Goal: Information Seeking & Learning: Learn about a topic

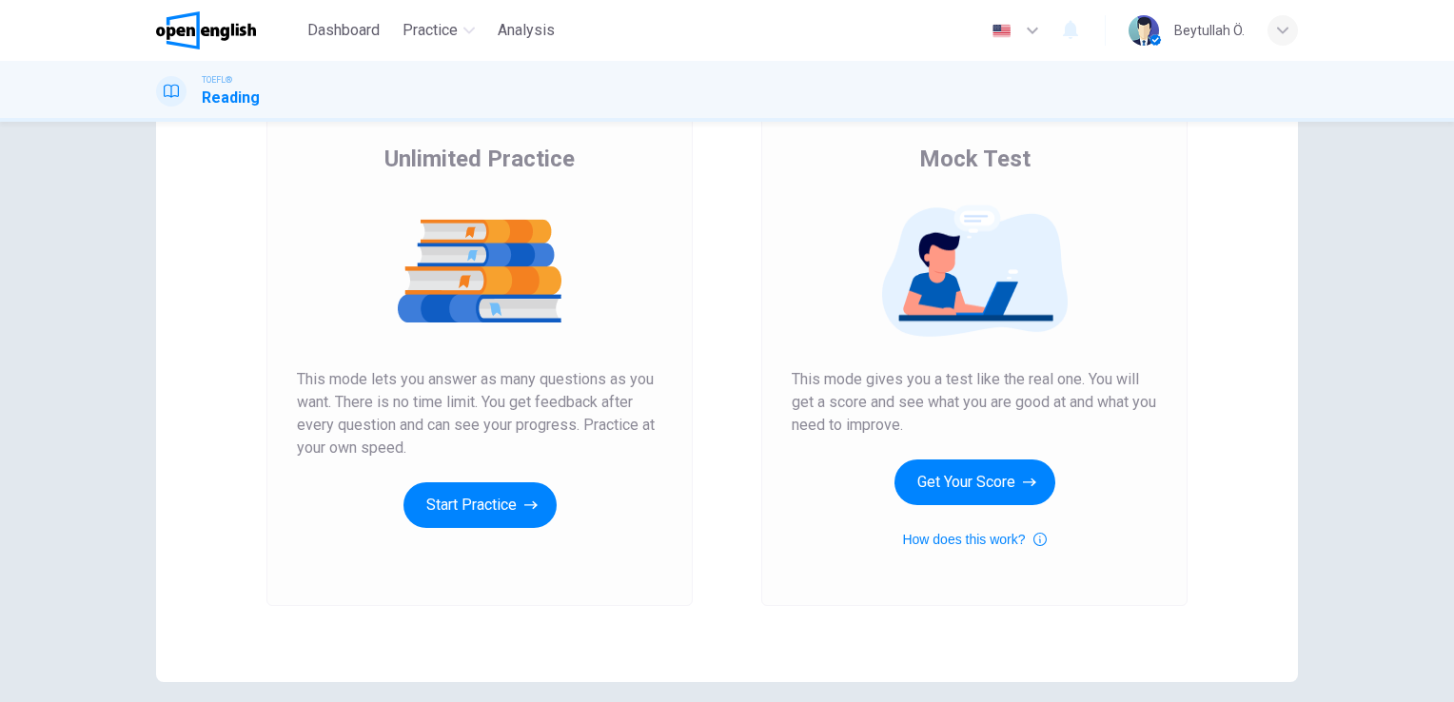
scroll to position [145, 0]
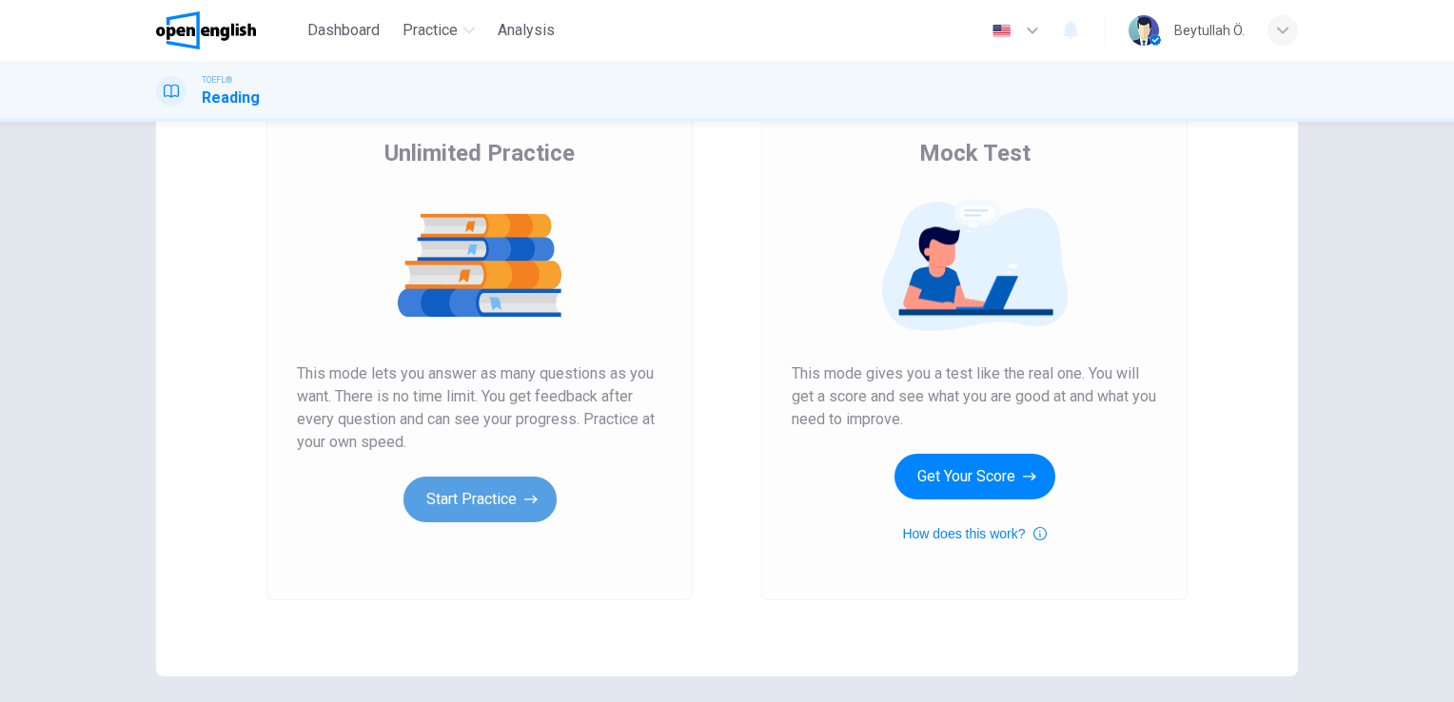
click at [518, 501] on button "Start Practice" at bounding box center [479, 500] width 153 height 46
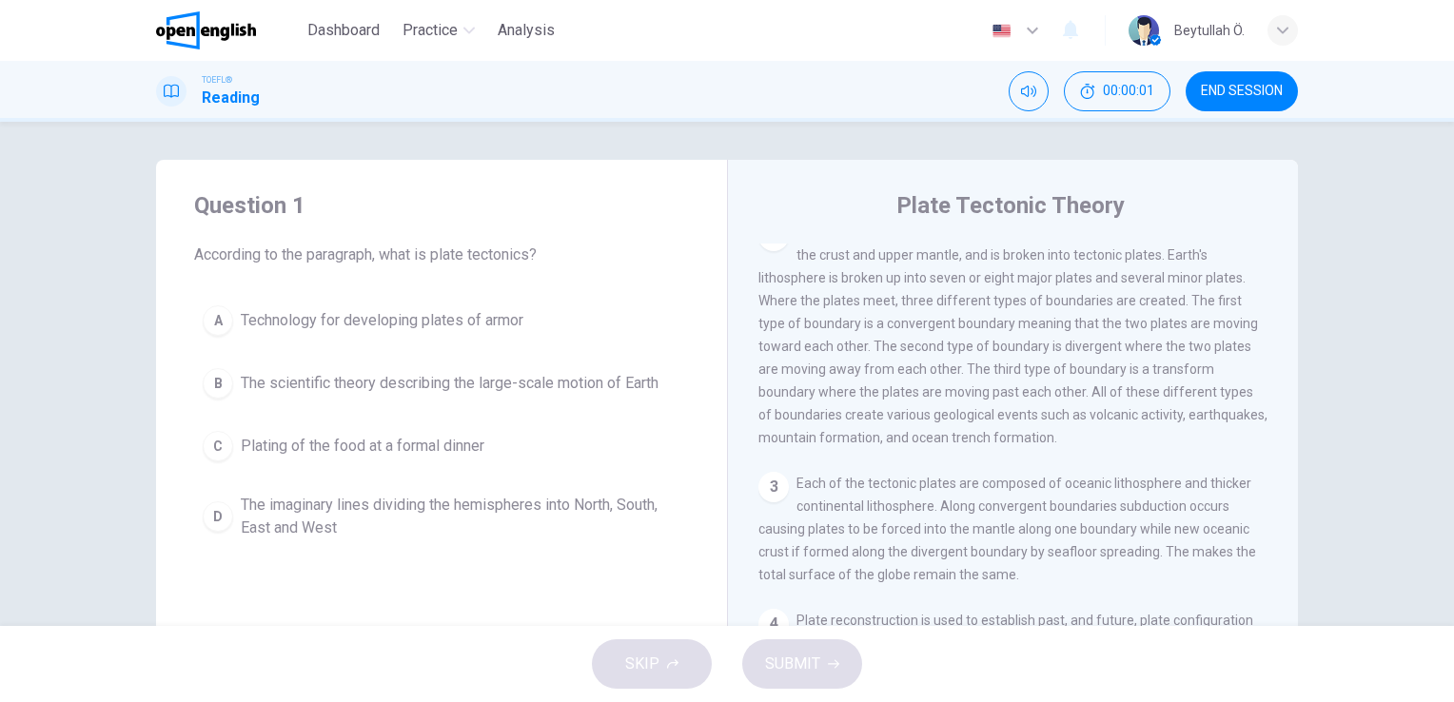
scroll to position [369, 0]
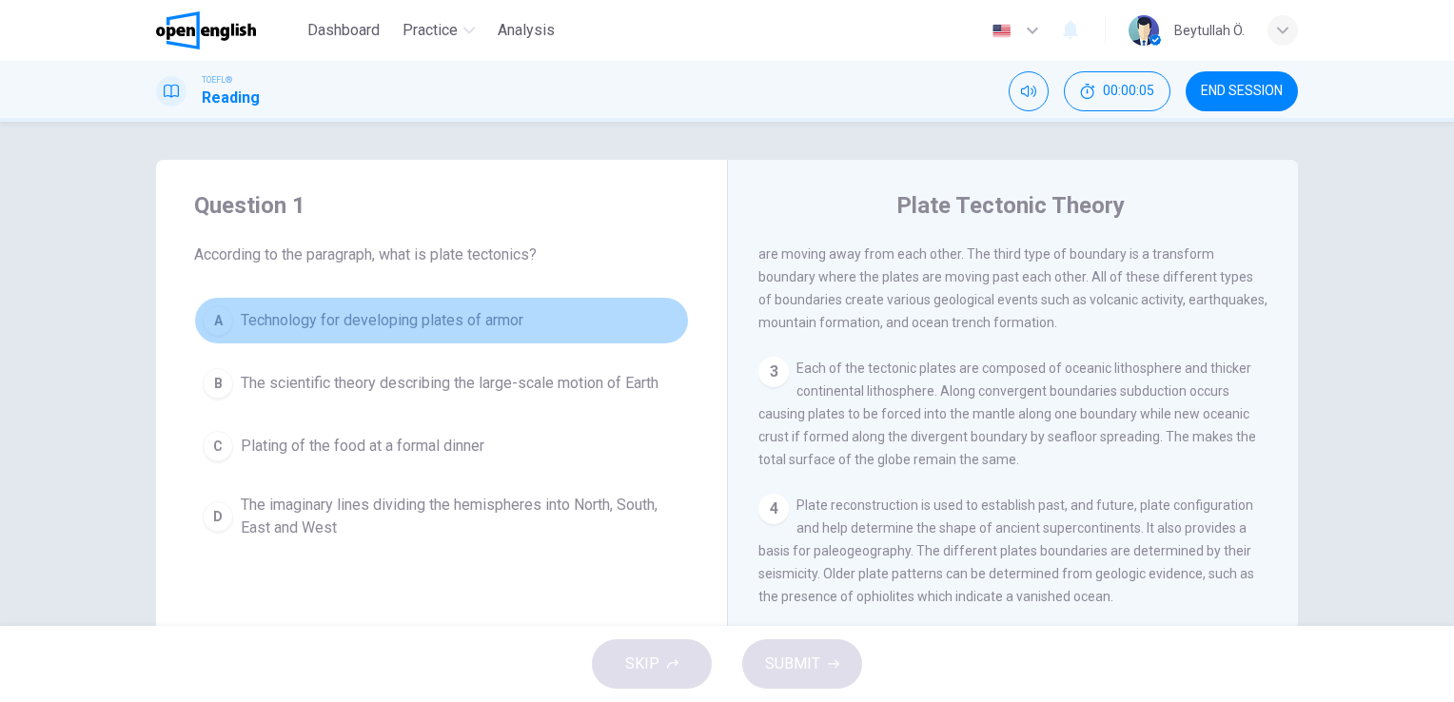
click at [209, 303] on button "A Technology for developing plates of armor" at bounding box center [441, 321] width 495 height 48
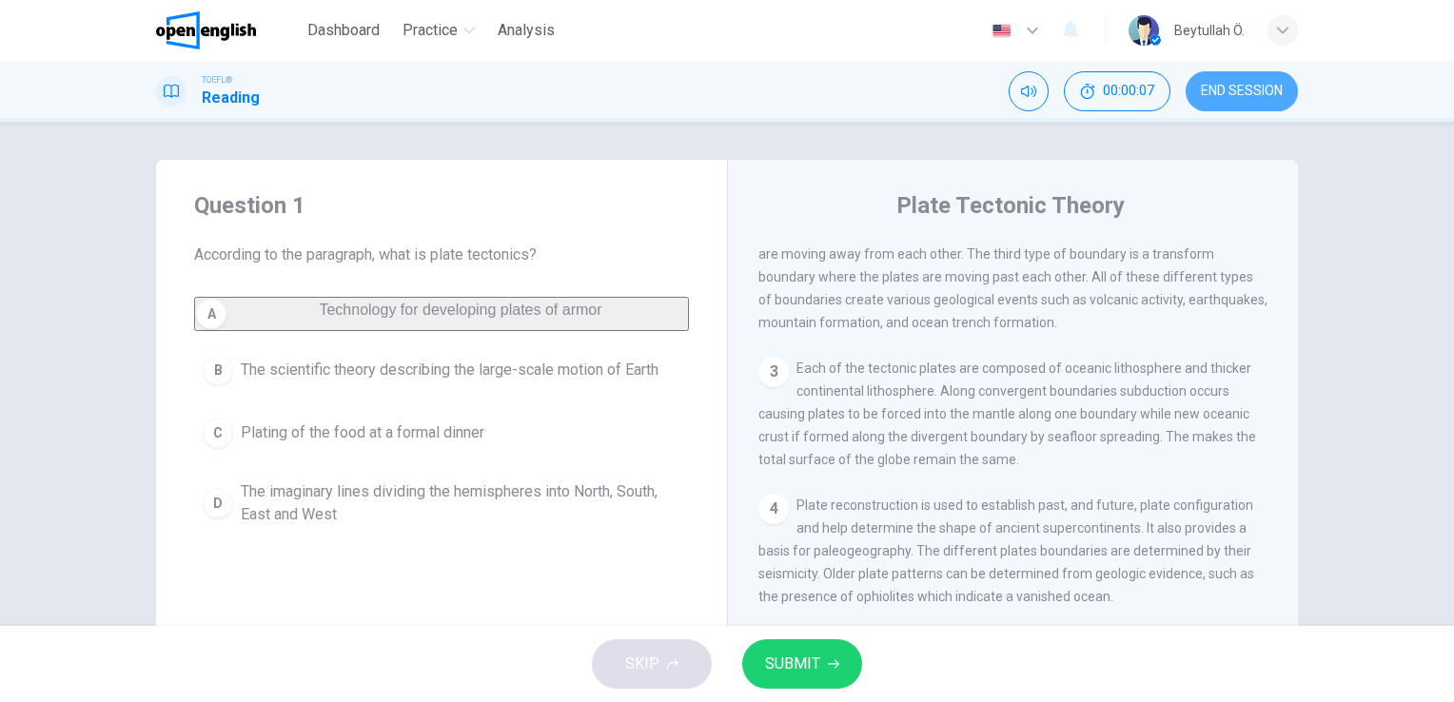
click at [1234, 78] on button "END SESSION" at bounding box center [1242, 91] width 112 height 40
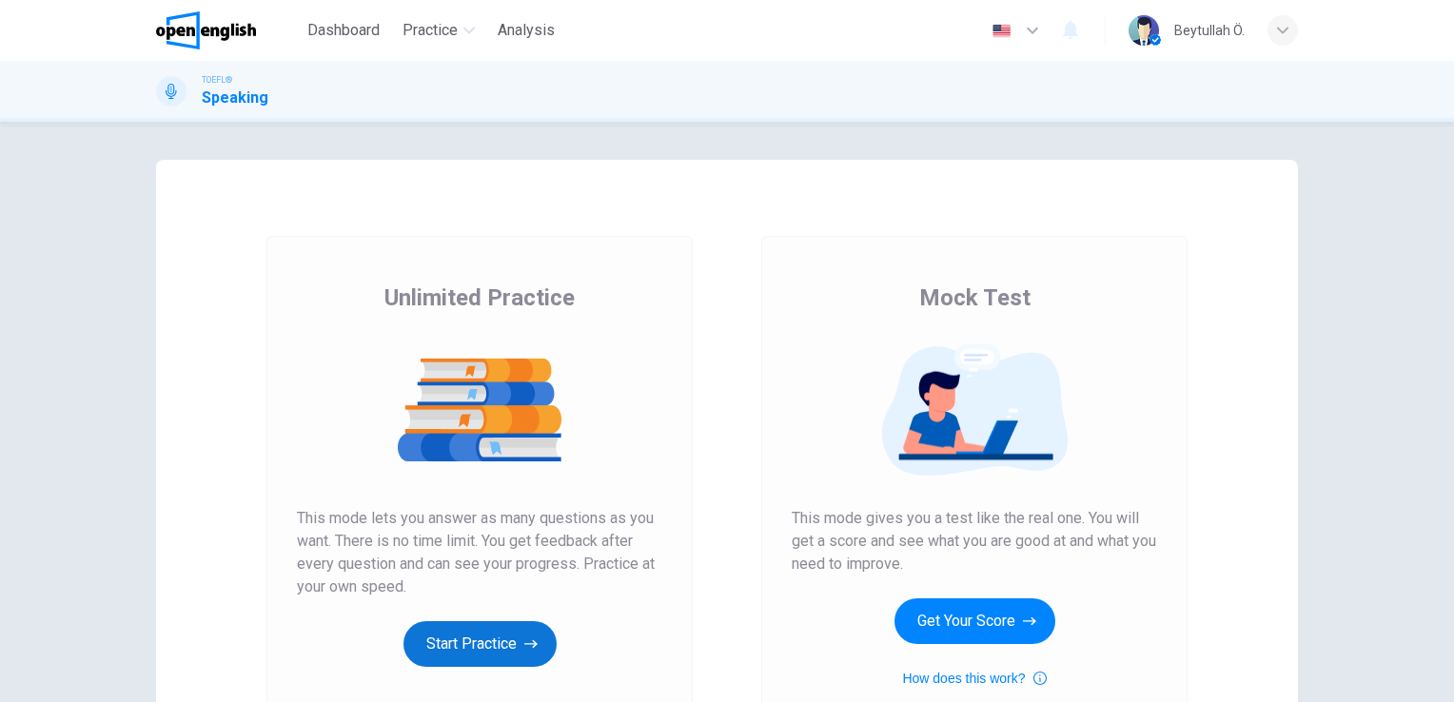
click at [444, 635] on button "Start Practice" at bounding box center [479, 644] width 153 height 46
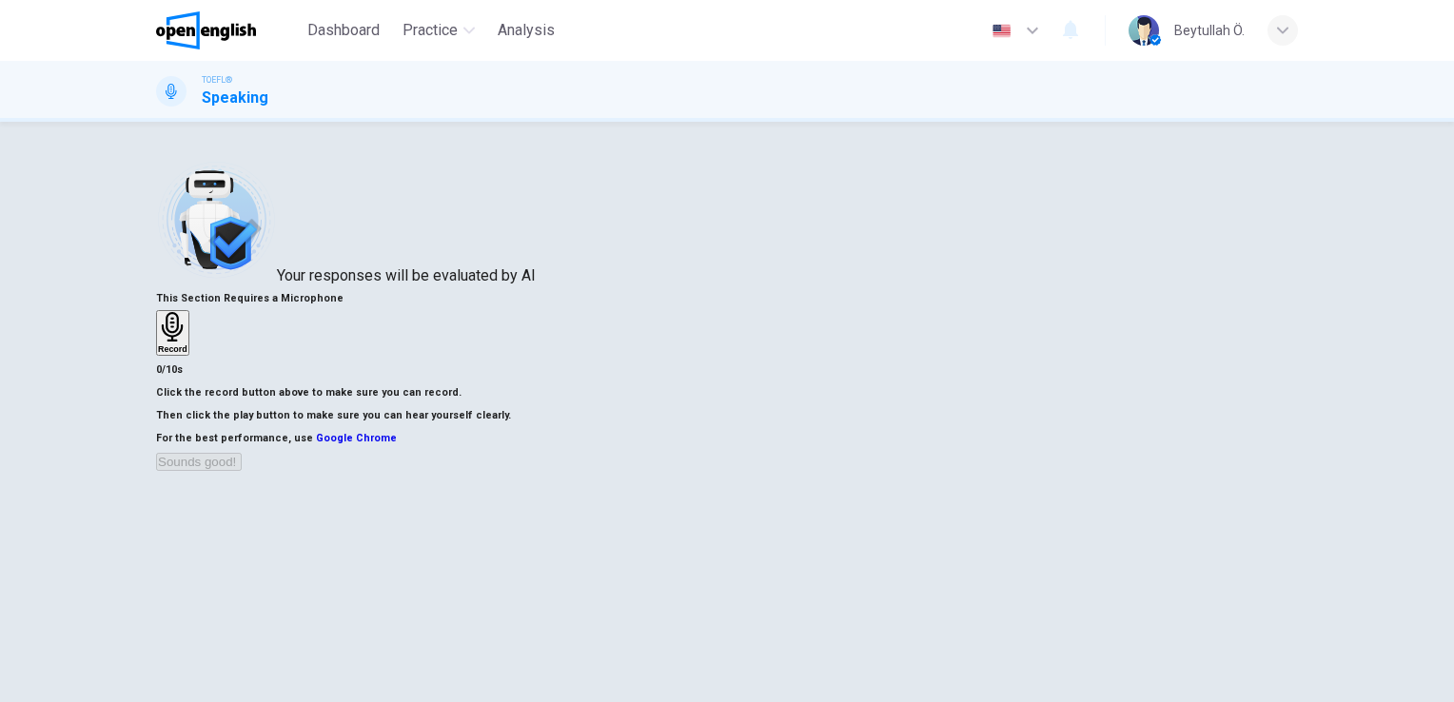
click at [236, 29] on img at bounding box center [206, 30] width 100 height 38
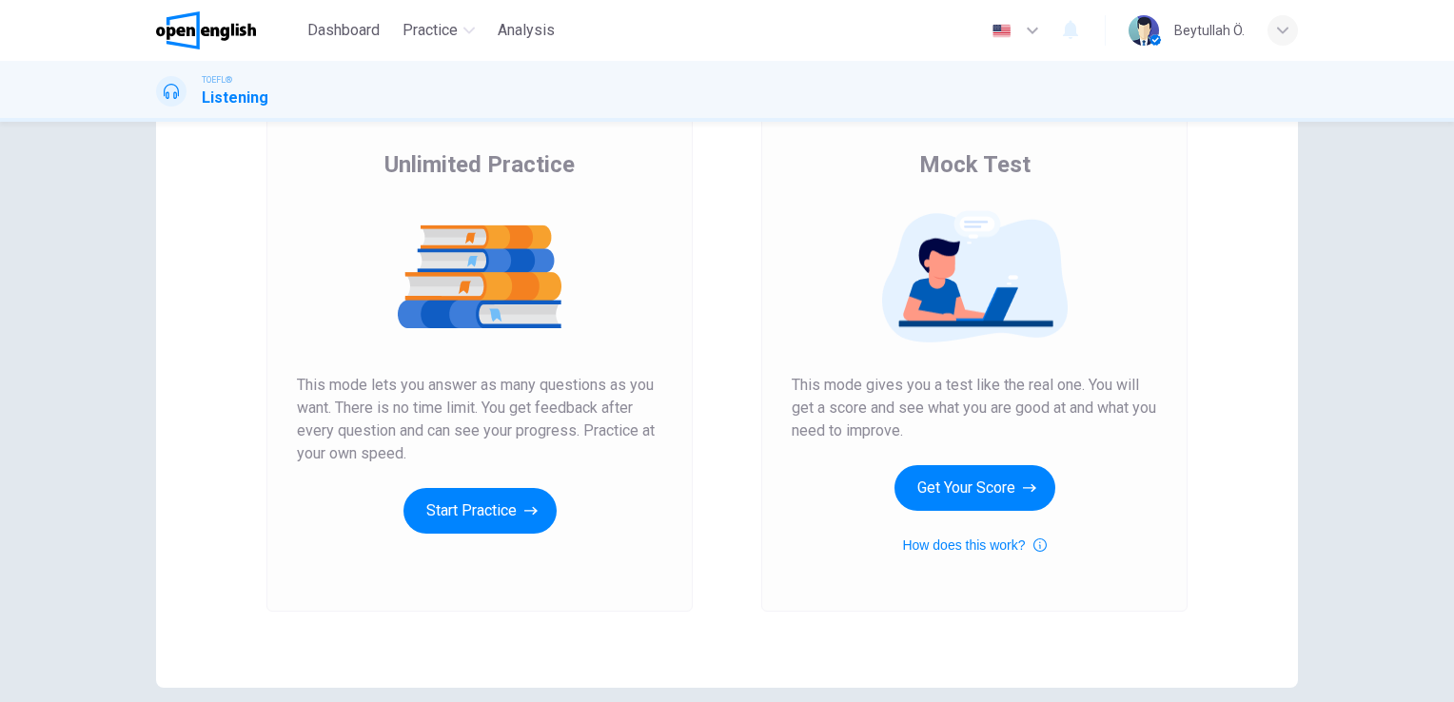
scroll to position [217, 0]
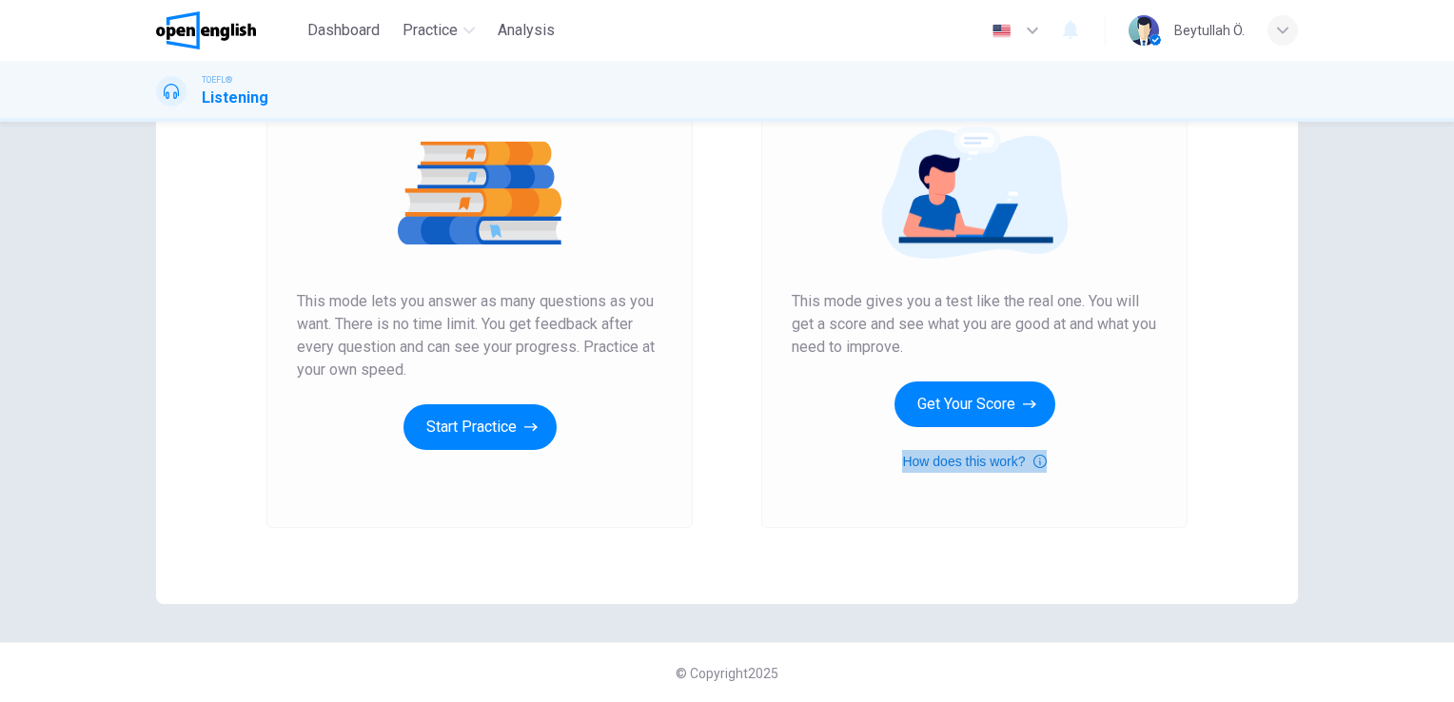
click at [948, 462] on button "How does this work?" at bounding box center [974, 461] width 144 height 23
click at [4, 701] on button "button" at bounding box center [2, 714] width 4 height 18
click at [979, 405] on button "Get Your Score" at bounding box center [974, 405] width 161 height 46
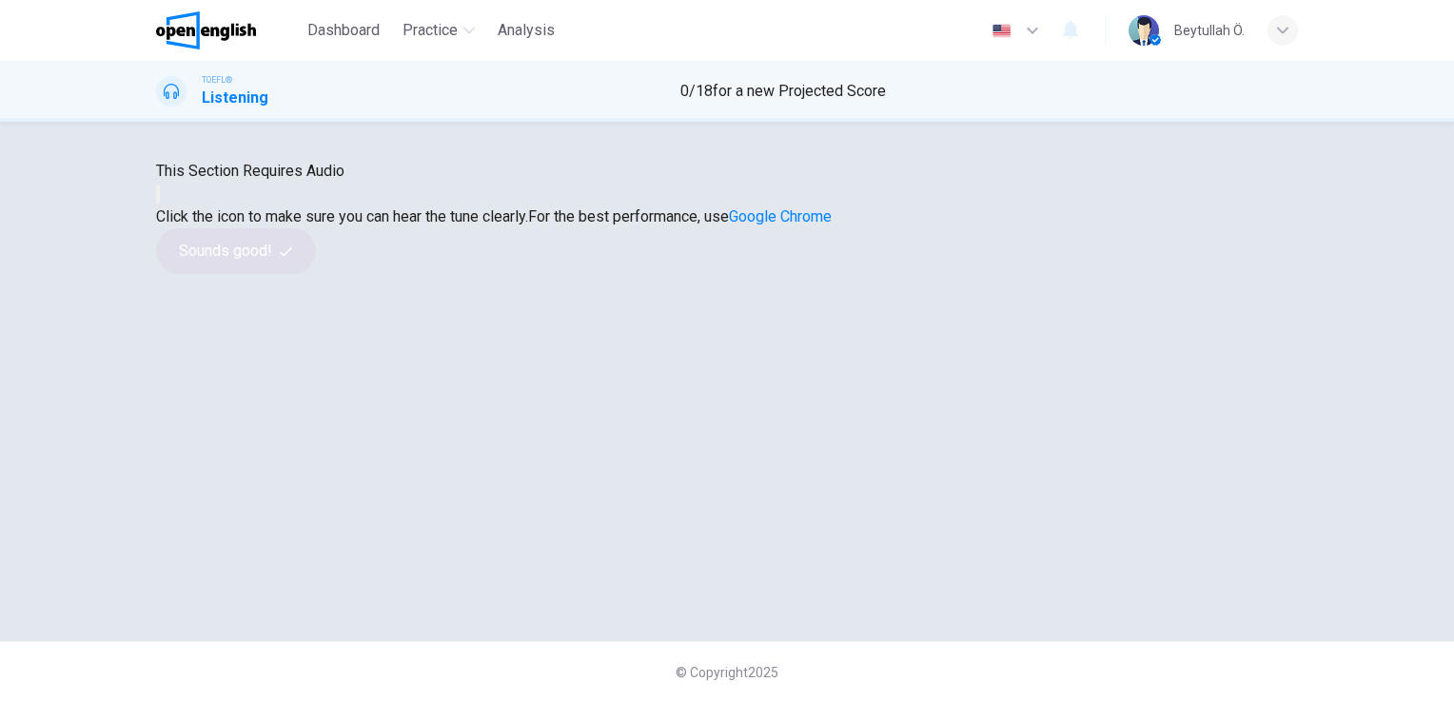
scroll to position [80, 0]
click at [160, 204] on button "button" at bounding box center [158, 195] width 4 height 18
click at [181, 219] on icon "button" at bounding box center [169, 210] width 23 height 17
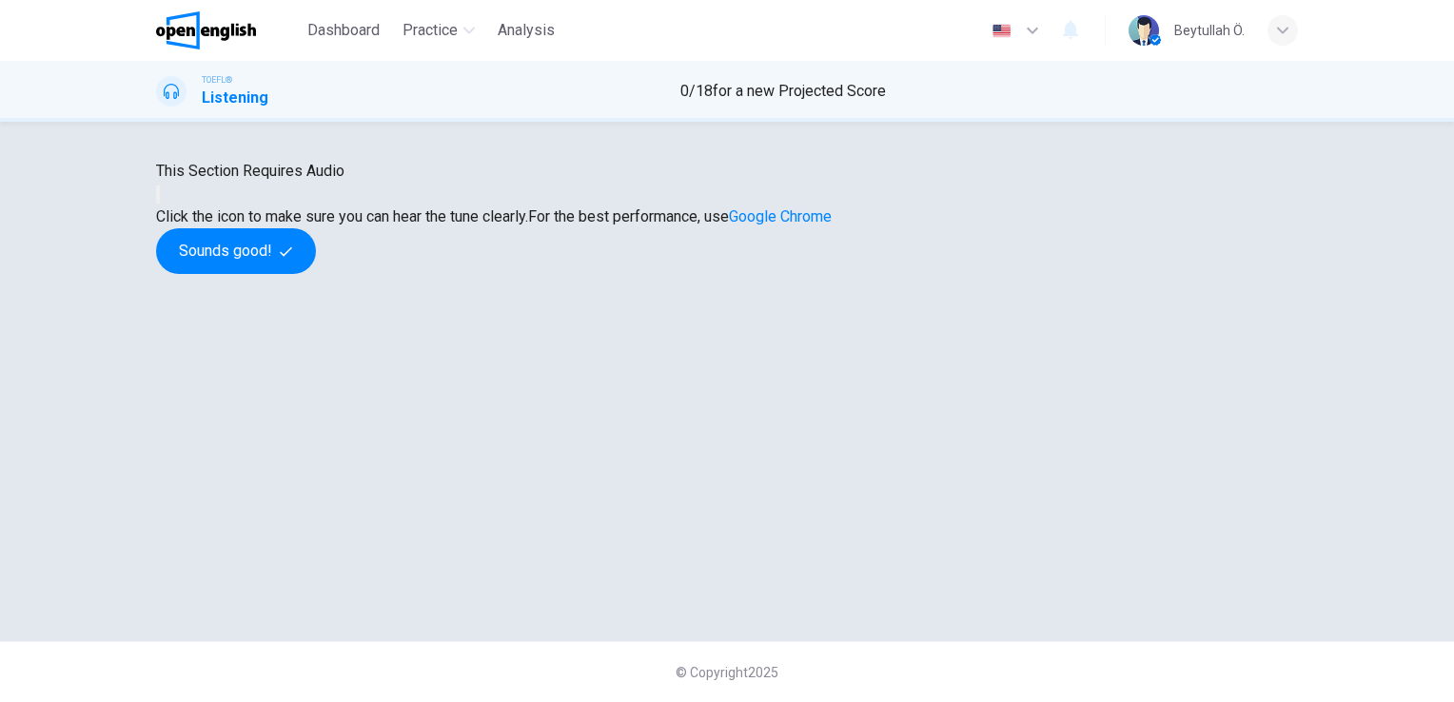
click at [181, 219] on icon "button" at bounding box center [169, 210] width 23 height 17
click at [316, 274] on button "Sounds good!" at bounding box center [236, 251] width 160 height 46
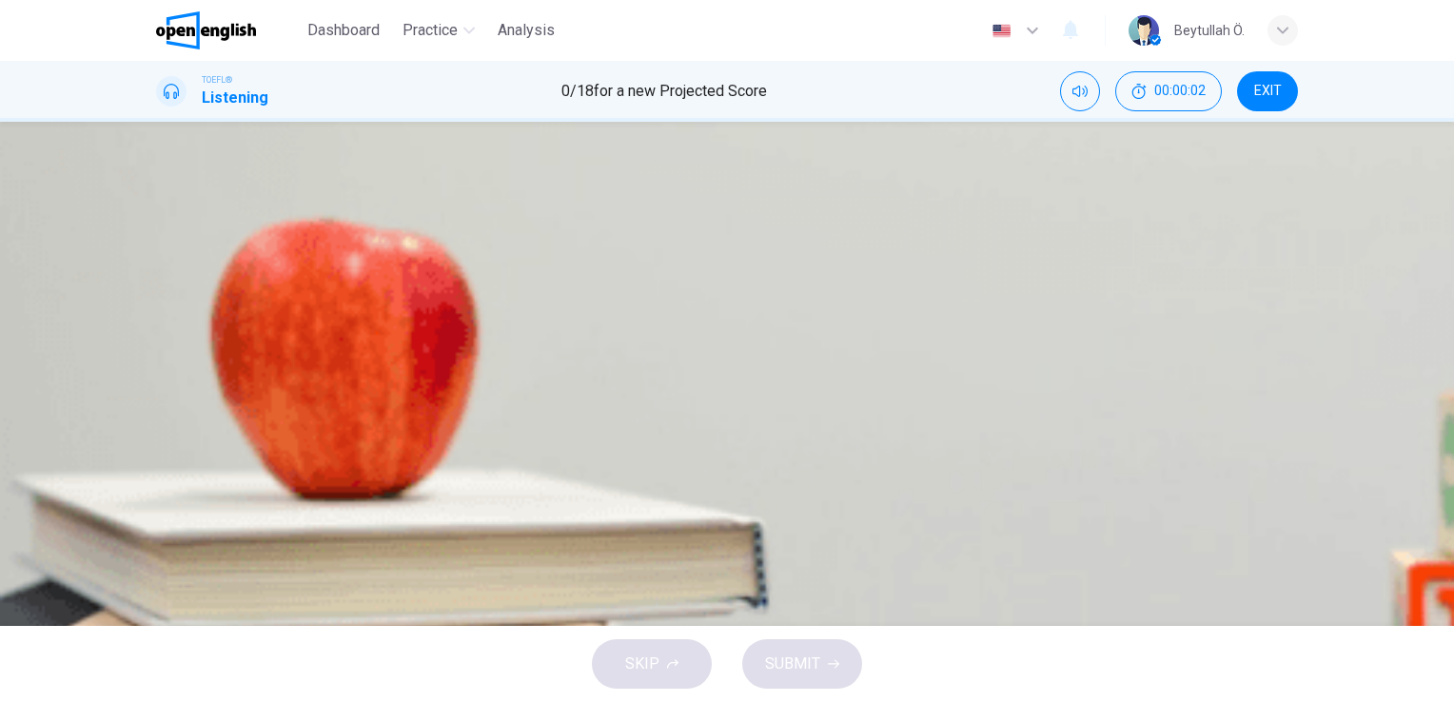
click at [175, 484] on icon "button" at bounding box center [176, 495] width 20 height 23
click at [546, 271] on span "How Ragtime music was pushed out by Jazz music" at bounding box center [375, 282] width 344 height 23
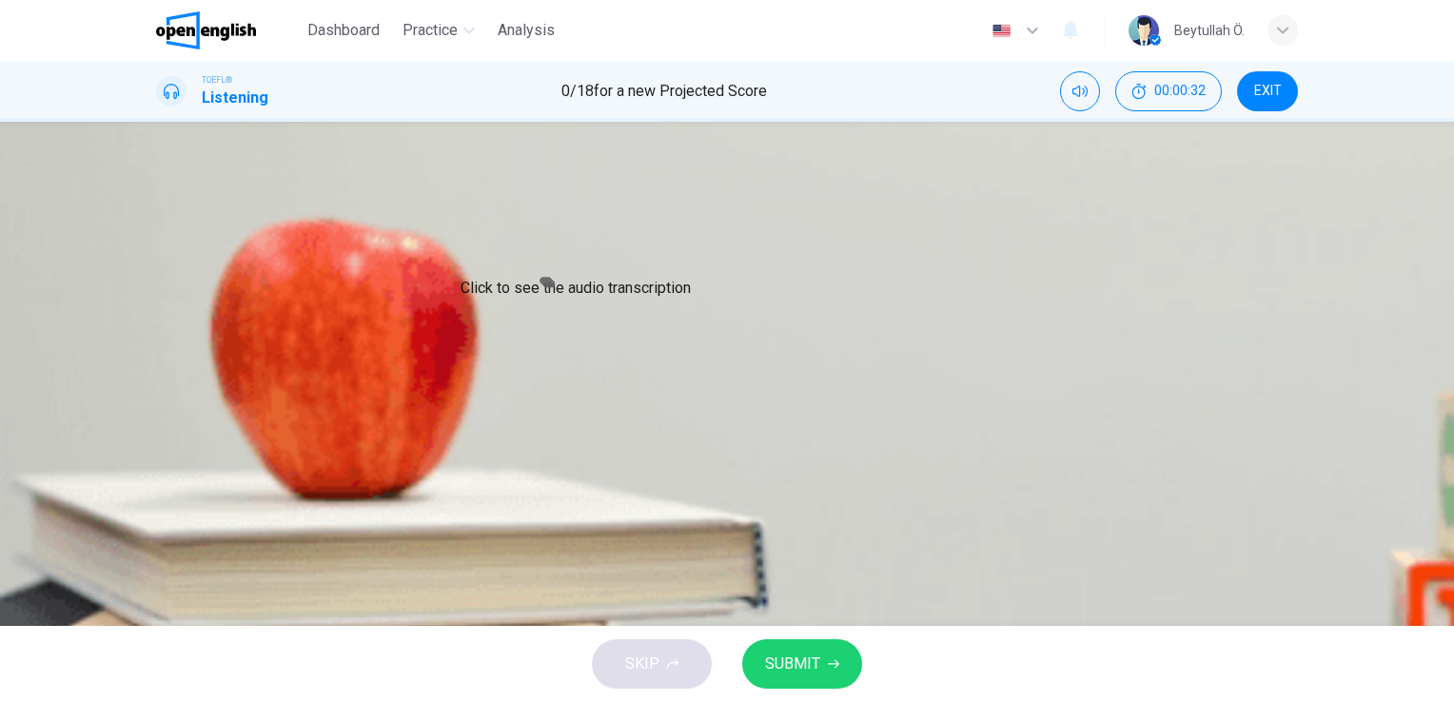
click at [158, 538] on icon "Click to see the audio transcription" at bounding box center [158, 538] width 0 height 0
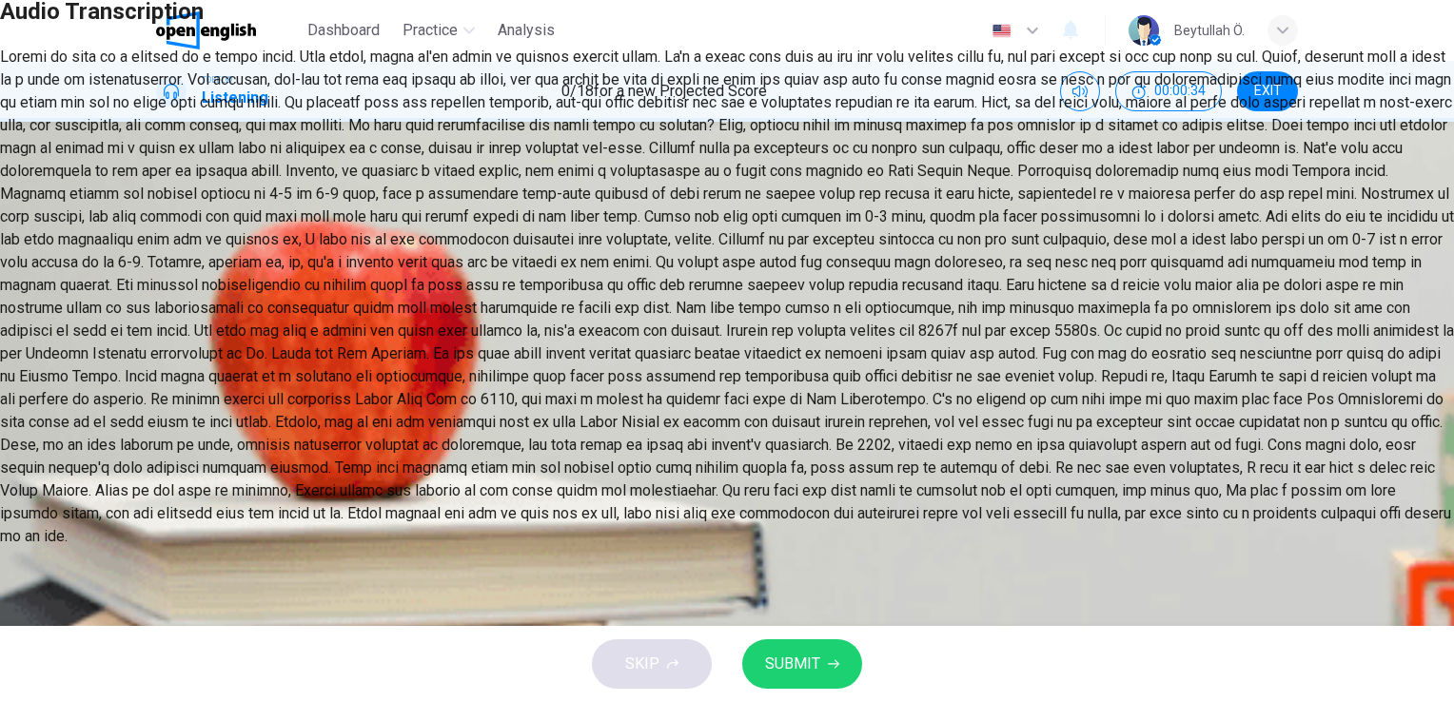
drag, startPoint x: 575, startPoint y: 231, endPoint x: 852, endPoint y: 472, distance: 366.9
click at [852, 472] on div at bounding box center [727, 297] width 1454 height 502
click at [8, 35] on icon "button" at bounding box center [8, 35] width 0 height 0
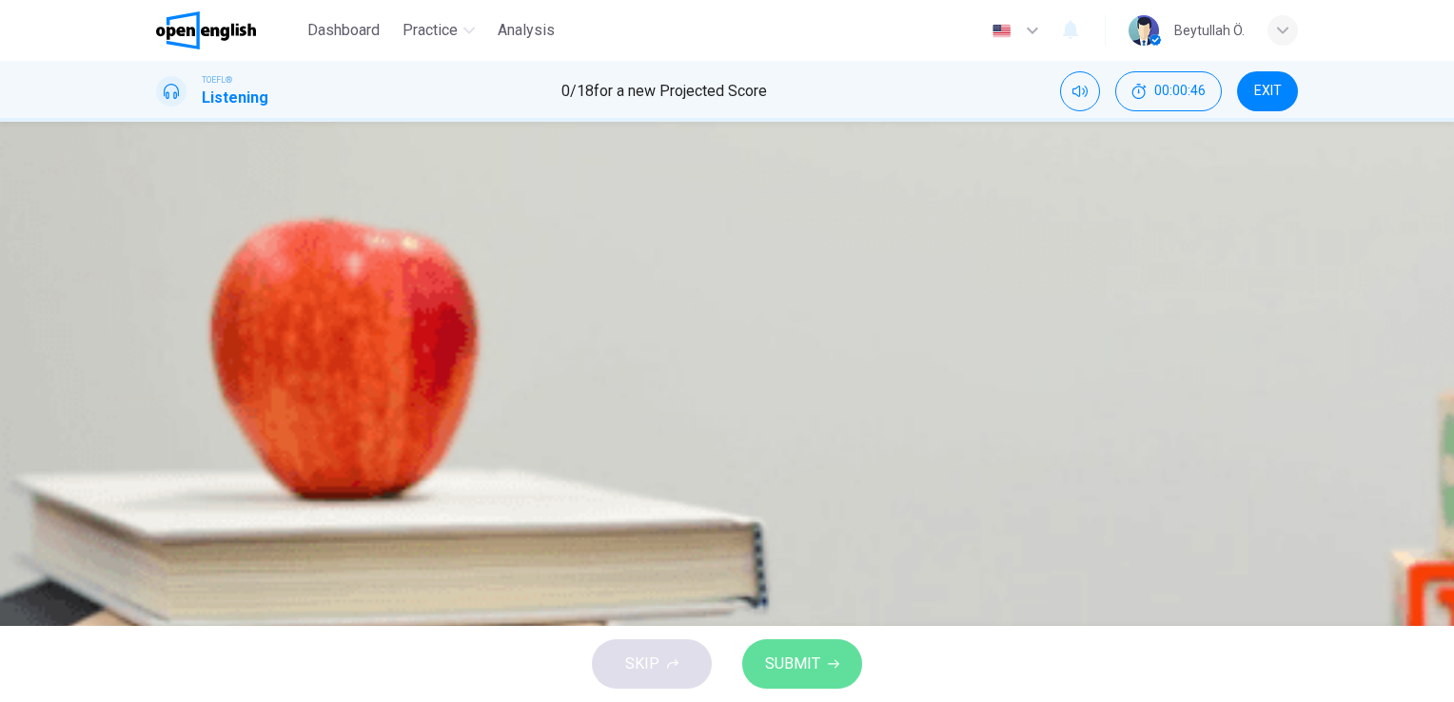
click at [792, 660] on span "SUBMIT" at bounding box center [792, 664] width 55 height 27
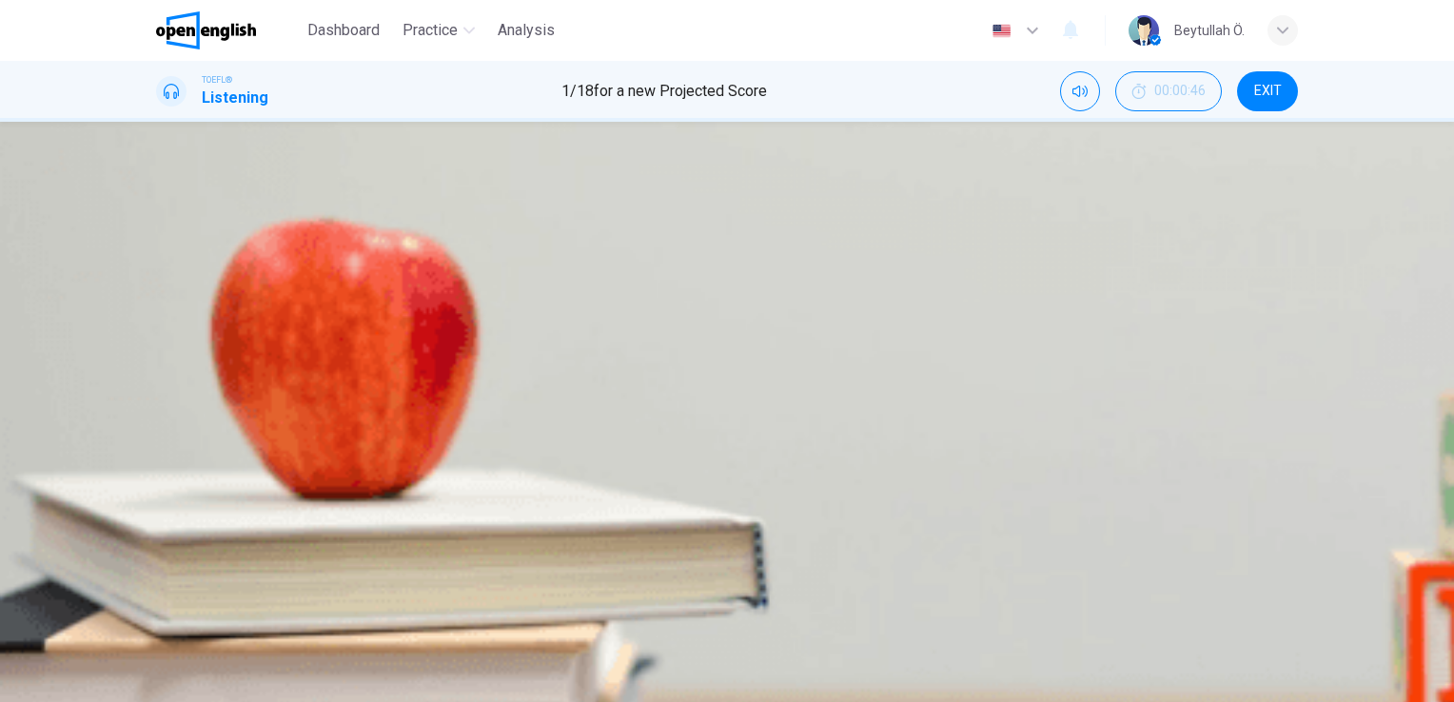
click at [794, 247] on div "A How Ragtime music was pushed out by Jazz music B Difference between different…" at bounding box center [727, 213] width 1142 height 69
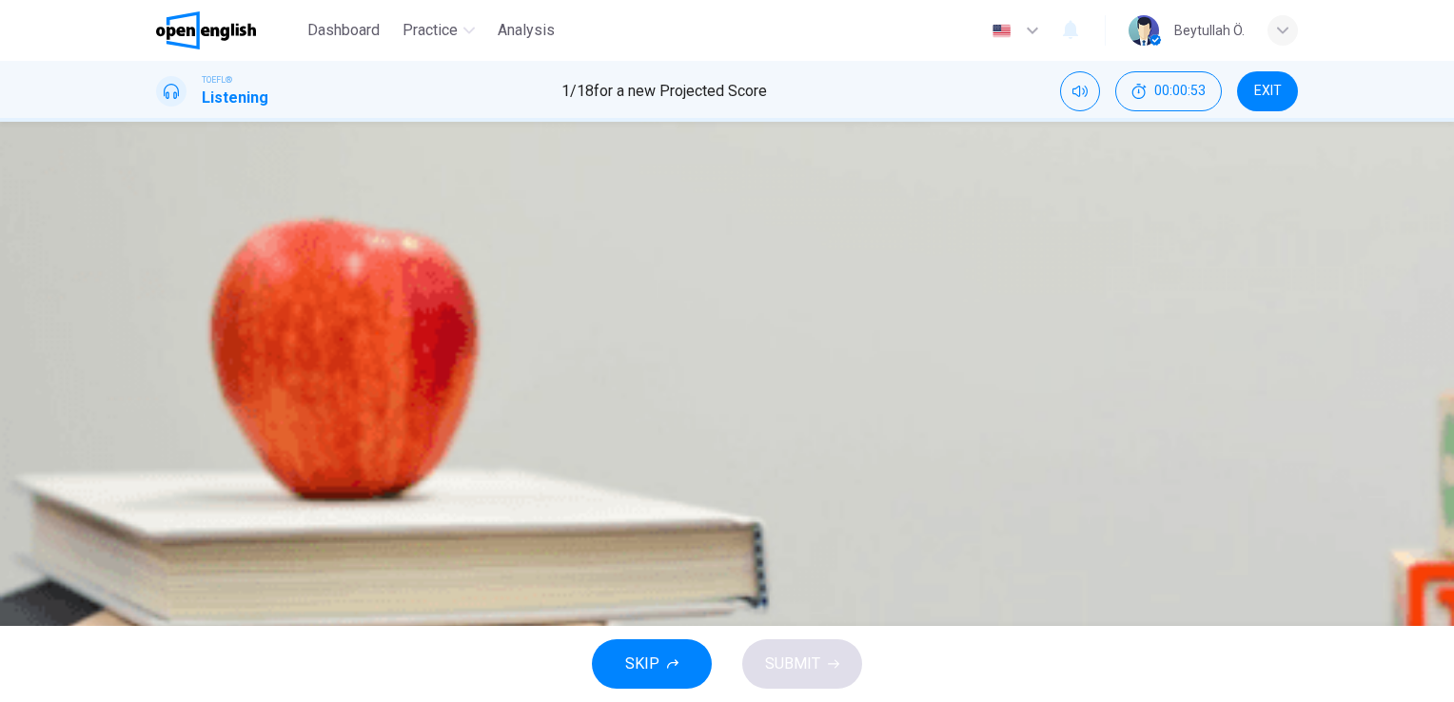
type input "**"
click at [1282, 97] on button "EXIT" at bounding box center [1267, 91] width 61 height 40
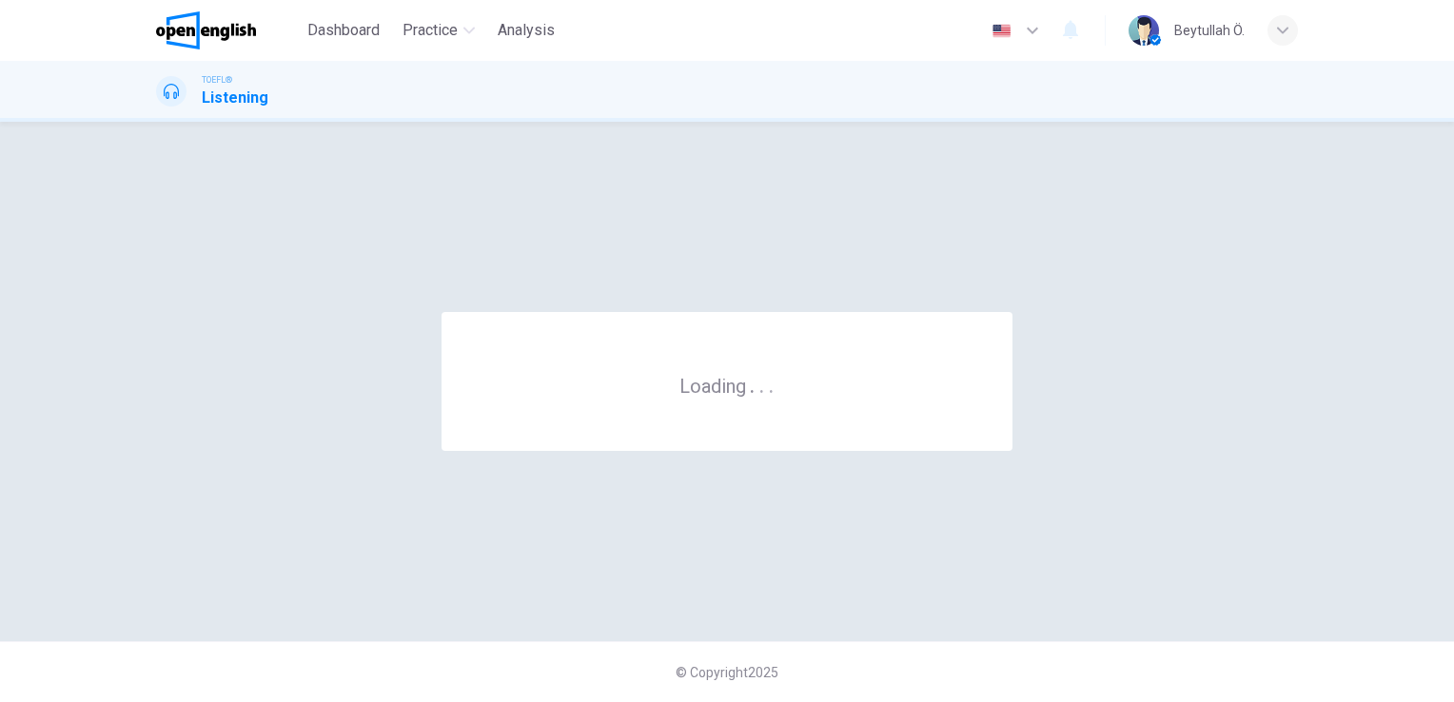
scroll to position [0, 0]
